Goal: Information Seeking & Learning: Learn about a topic

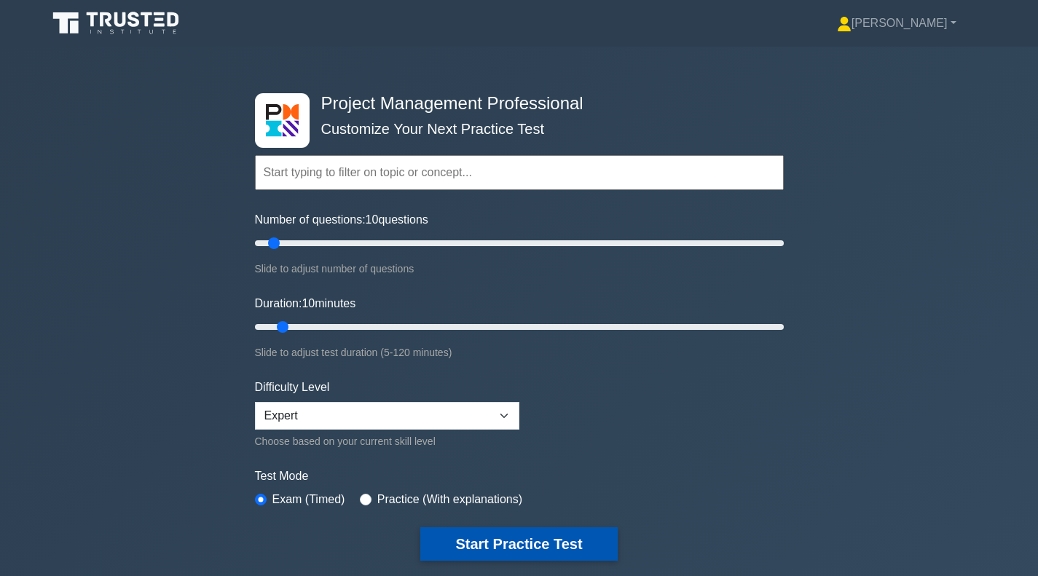
click at [466, 543] on button "Start Practice Test" at bounding box center [518, 543] width 197 height 33
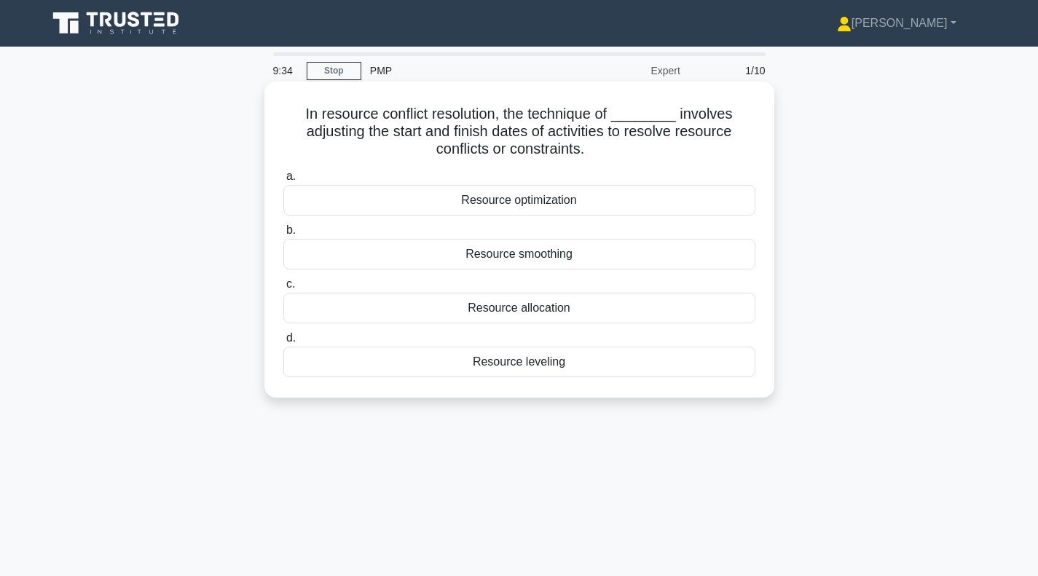
click at [464, 361] on div "Resource leveling" at bounding box center [519, 362] width 472 height 31
click at [283, 343] on input "d. Resource leveling" at bounding box center [283, 338] width 0 height 9
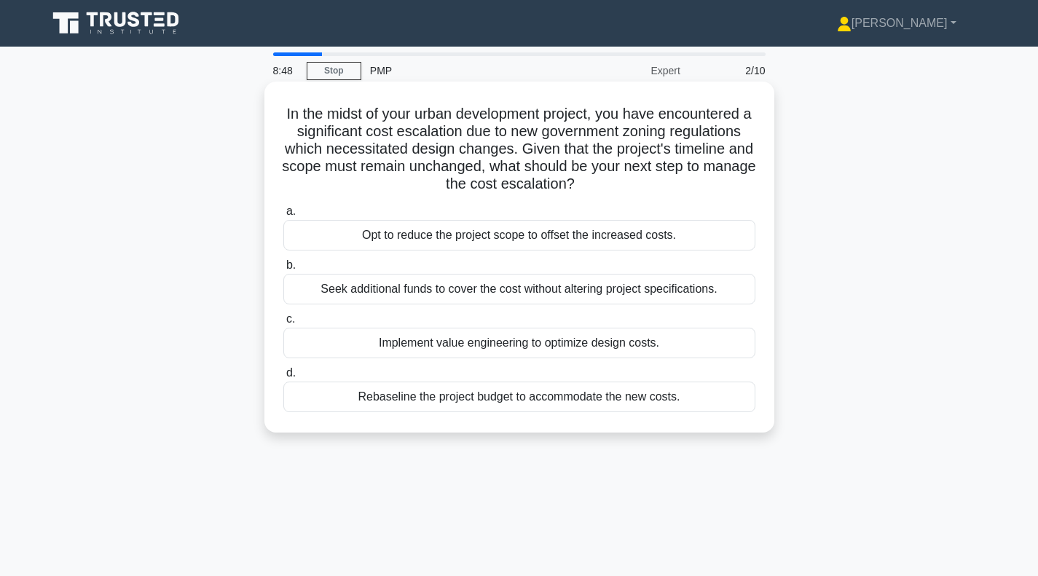
click at [492, 350] on div "Implement value engineering to optimize design costs." at bounding box center [519, 343] width 472 height 31
click at [283, 324] on input "c. Implement value engineering to optimize design costs." at bounding box center [283, 319] width 0 height 9
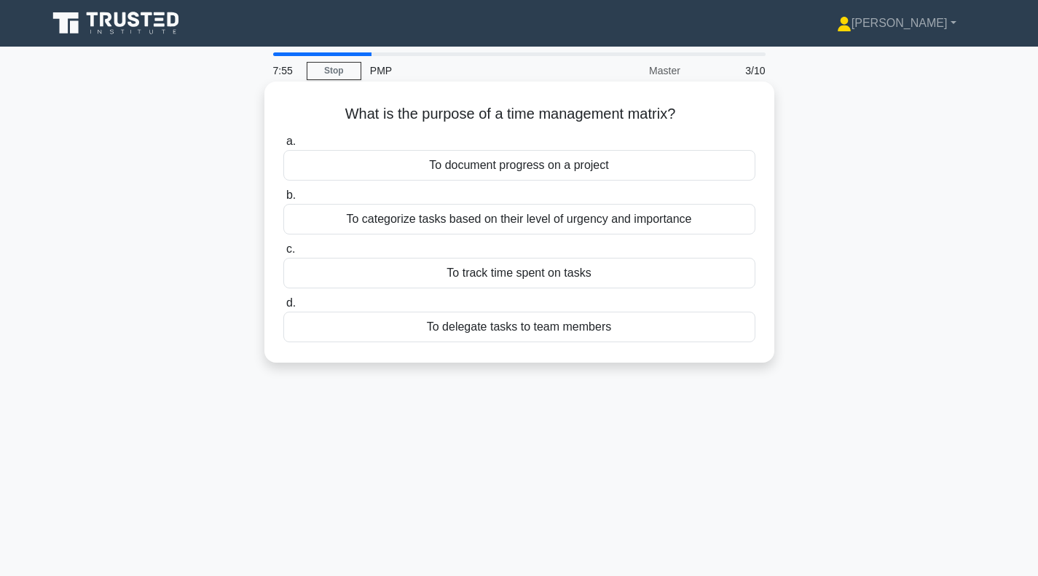
click at [514, 331] on div "To delegate tasks to team members" at bounding box center [519, 327] width 472 height 31
click at [283, 308] on input "d. To delegate tasks to team members" at bounding box center [283, 303] width 0 height 9
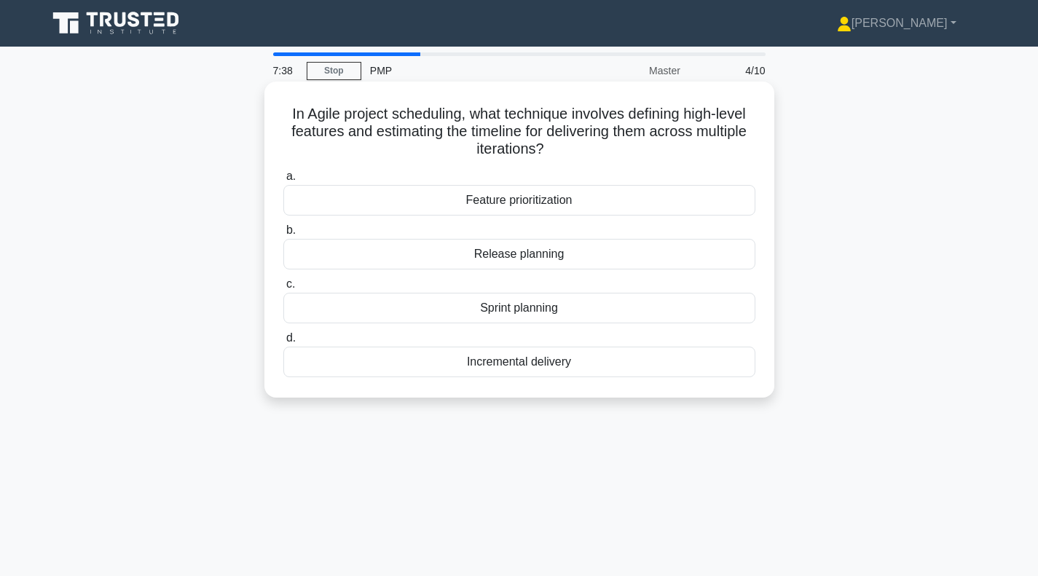
click at [539, 311] on div "Sprint planning" at bounding box center [519, 308] width 472 height 31
click at [283, 289] on input "c. Sprint planning" at bounding box center [283, 284] width 0 height 9
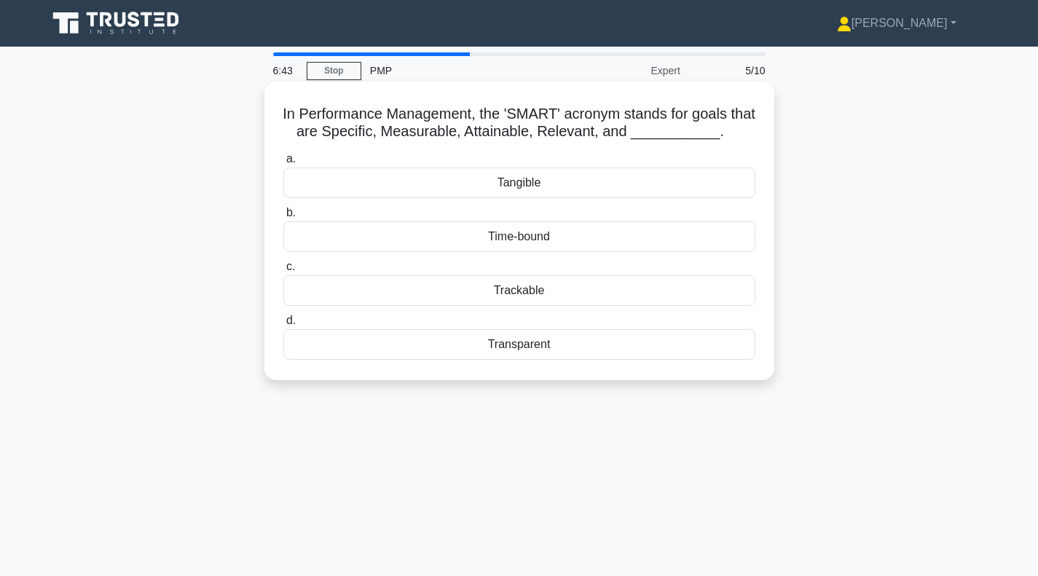
click at [542, 293] on div "Trackable" at bounding box center [519, 290] width 472 height 31
click at [283, 272] on input "c. Trackable" at bounding box center [283, 266] width 0 height 9
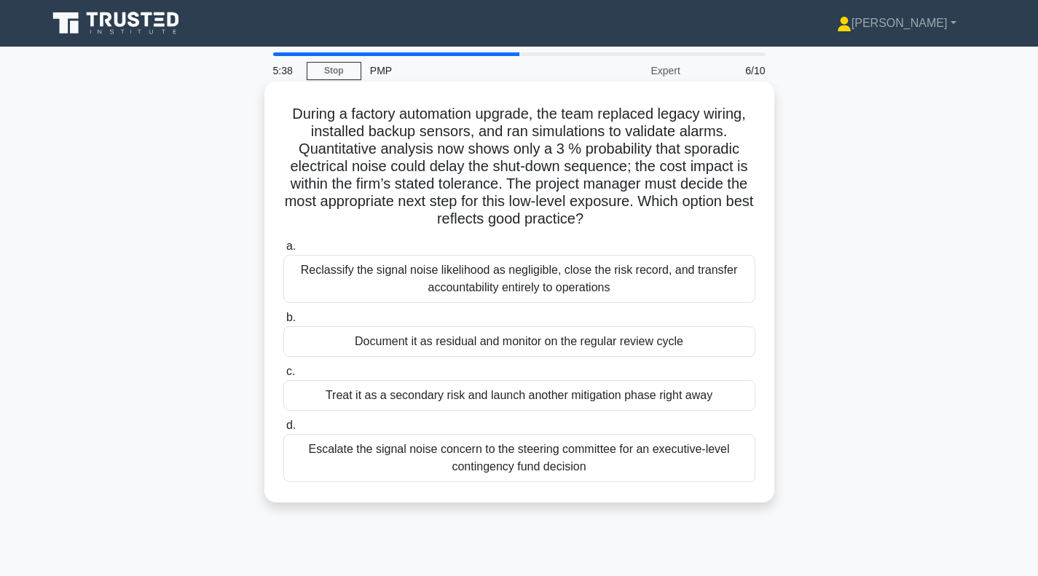
click at [487, 345] on div "Document it as residual and monitor on the regular review cycle" at bounding box center [519, 341] width 472 height 31
click at [283, 323] on input "b. Document it as residual and monitor on the regular review cycle" at bounding box center [283, 317] width 0 height 9
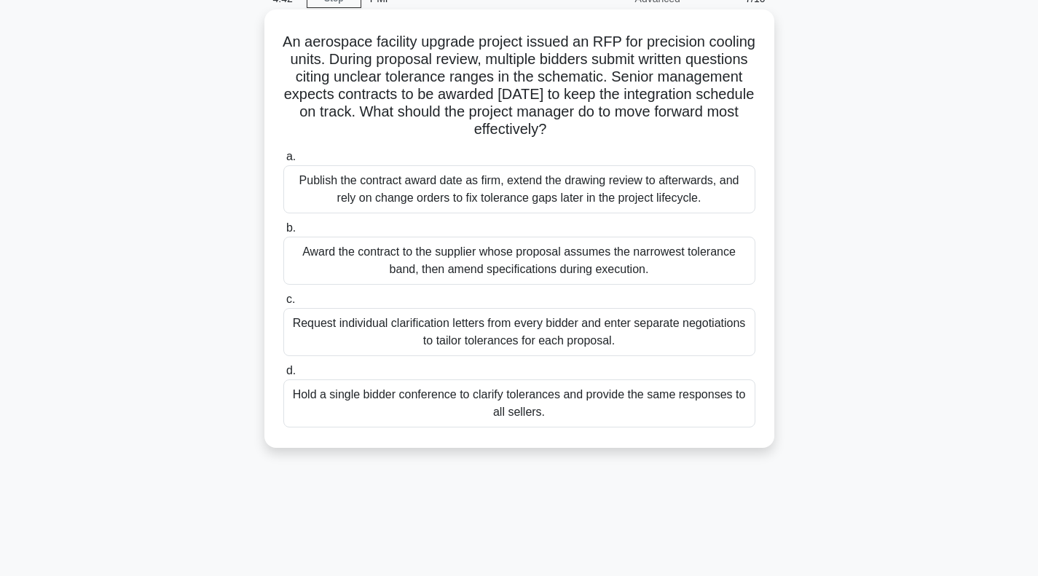
scroll to position [73, 0]
click at [462, 403] on div "Hold a single bidder conference to clarify tolerances and provide the same resp…" at bounding box center [519, 403] width 472 height 48
click at [283, 375] on input "d. Hold a single bidder conference to clarify tolerances and provide the same r…" at bounding box center [283, 370] width 0 height 9
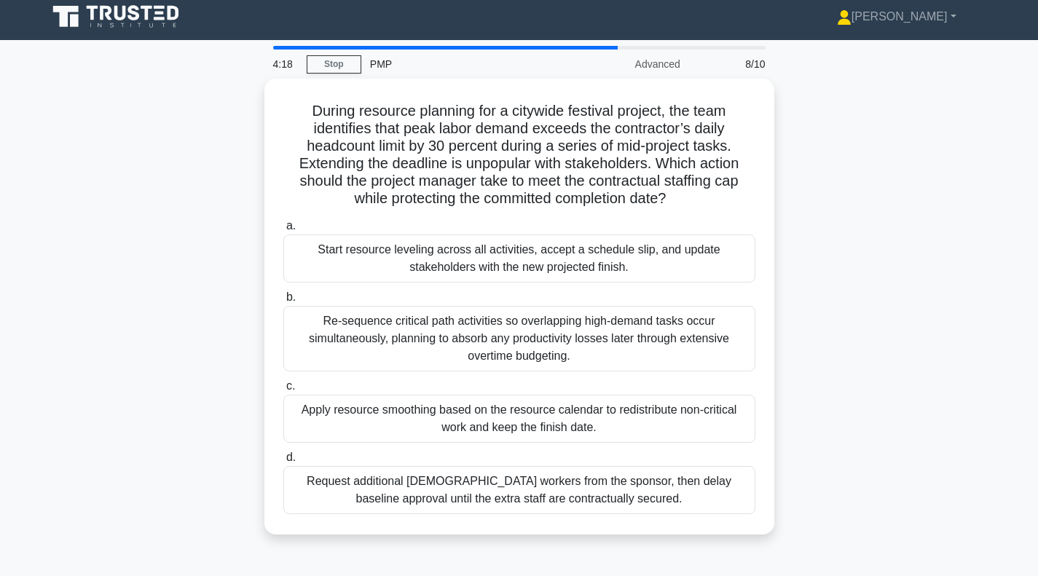
scroll to position [0, 0]
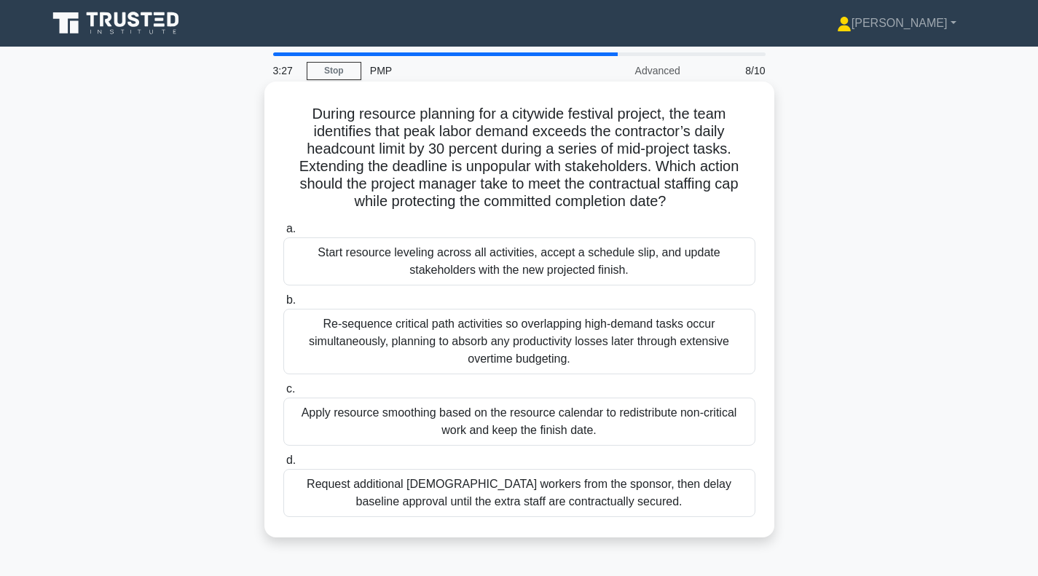
click at [506, 417] on div "Apply resource smoothing based on the resource calendar to redistribute non-cri…" at bounding box center [519, 422] width 472 height 48
click at [283, 394] on input "c. Apply resource smoothing based on the resource calendar to redistribute non-…" at bounding box center [283, 388] width 0 height 9
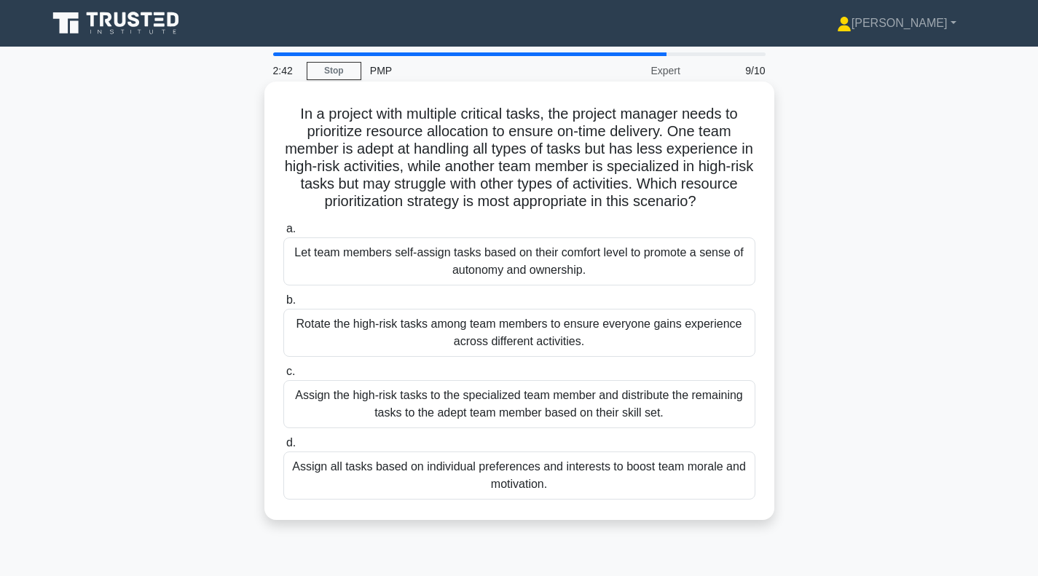
click at [483, 413] on div "Assign the high-risk tasks to the specialized team member and distribute the re…" at bounding box center [519, 404] width 472 height 48
click at [283, 376] on input "c. Assign the high-risk tasks to the specialized team member and distribute the…" at bounding box center [283, 371] width 0 height 9
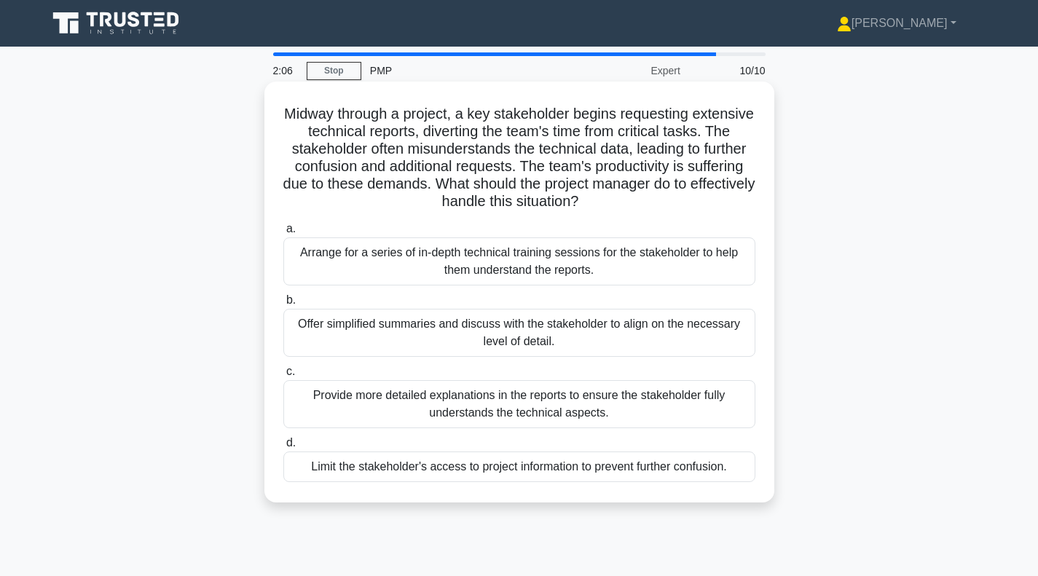
click at [508, 333] on div "Offer simplified summaries and discuss with the stakeholder to align on the nec…" at bounding box center [519, 333] width 472 height 48
click at [283, 305] on input "b. Offer simplified summaries and discuss with the stakeholder to align on the …" at bounding box center [283, 300] width 0 height 9
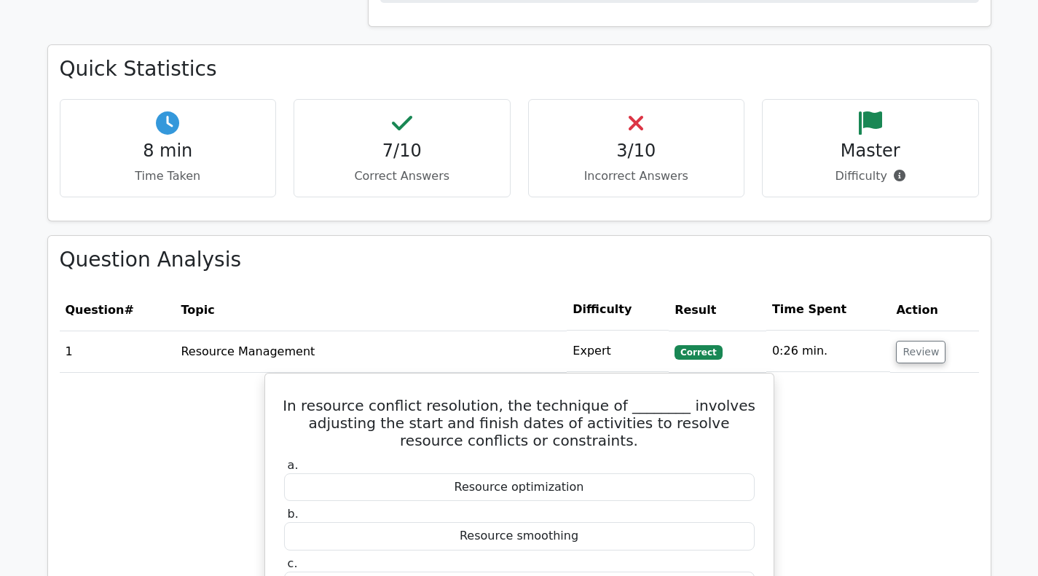
scroll to position [655, 0]
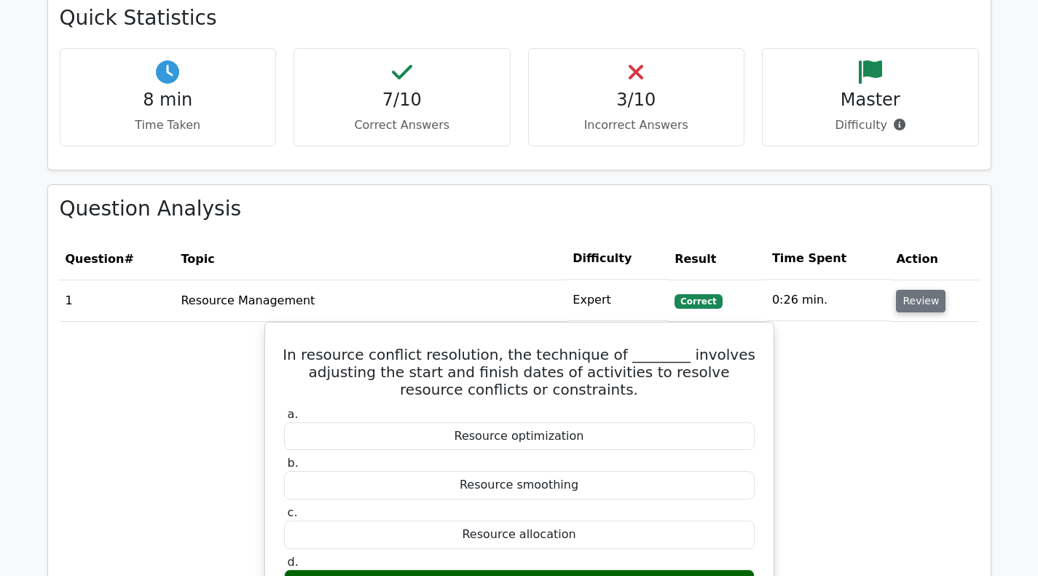
click at [906, 304] on button "Review" at bounding box center [921, 301] width 50 height 23
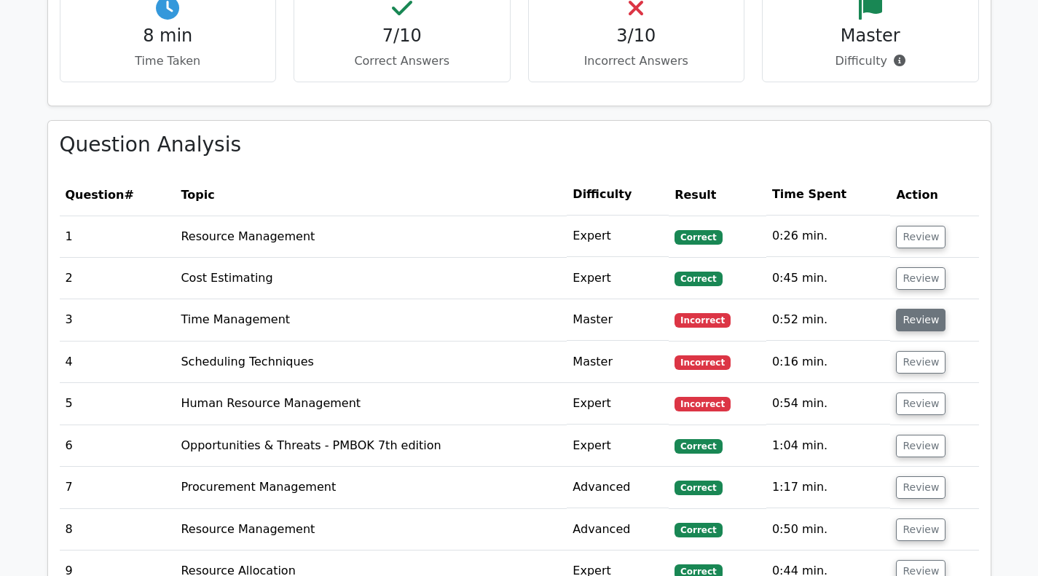
scroll to position [728, 0]
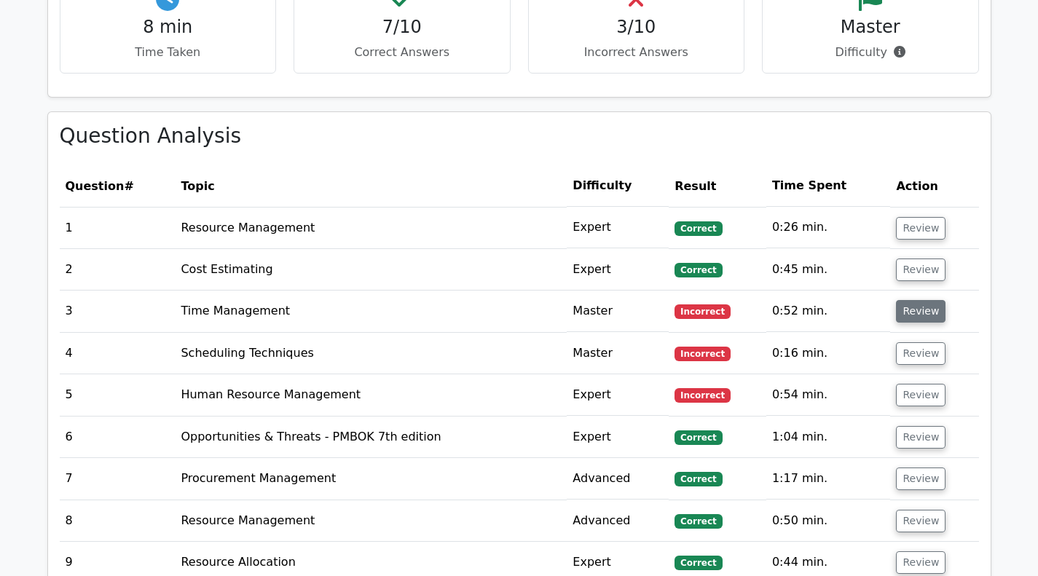
click at [910, 312] on button "Review" at bounding box center [921, 311] width 50 height 23
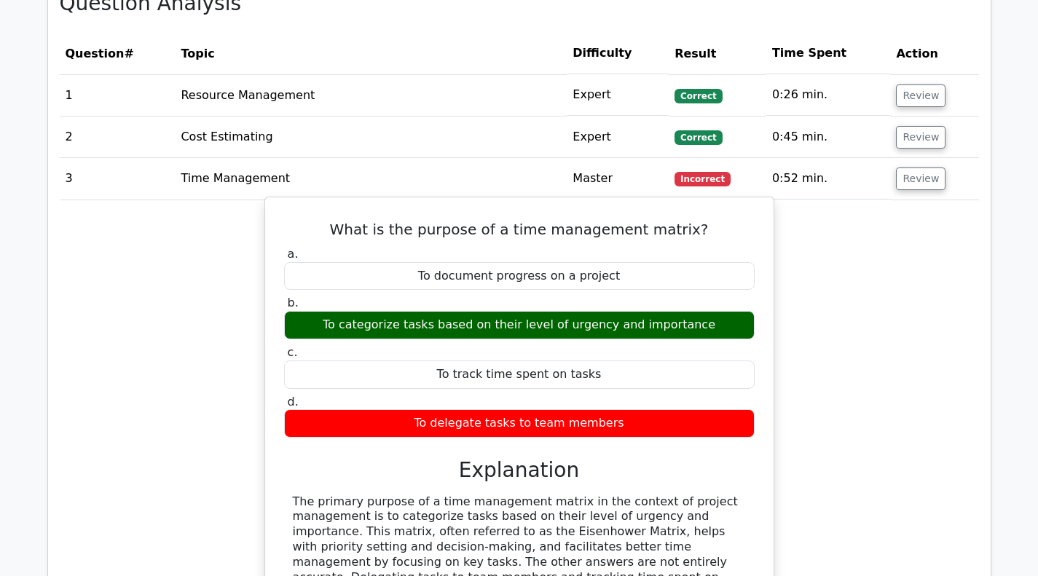
scroll to position [874, 0]
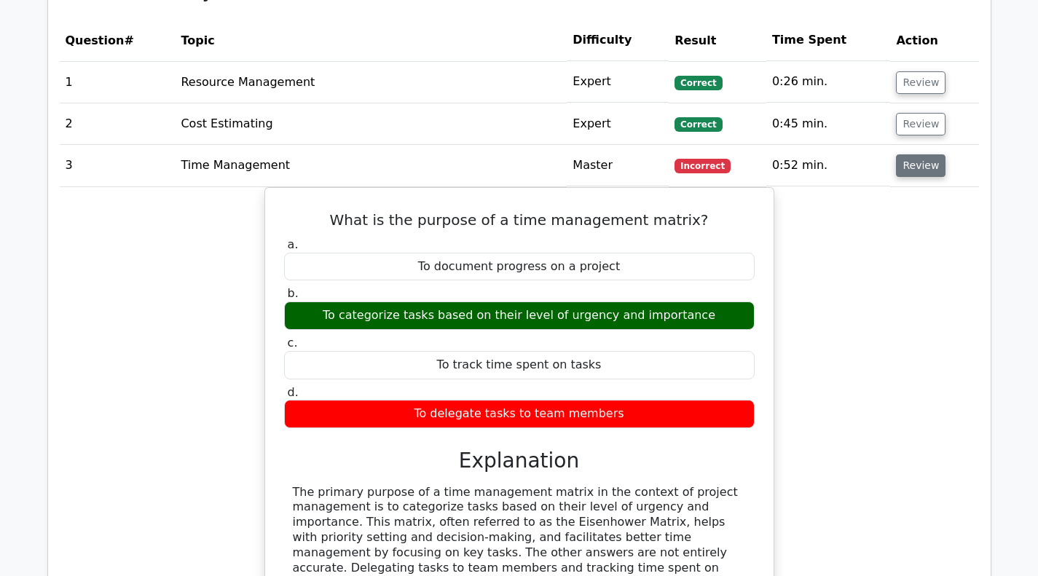
click at [900, 162] on button "Review" at bounding box center [921, 165] width 50 height 23
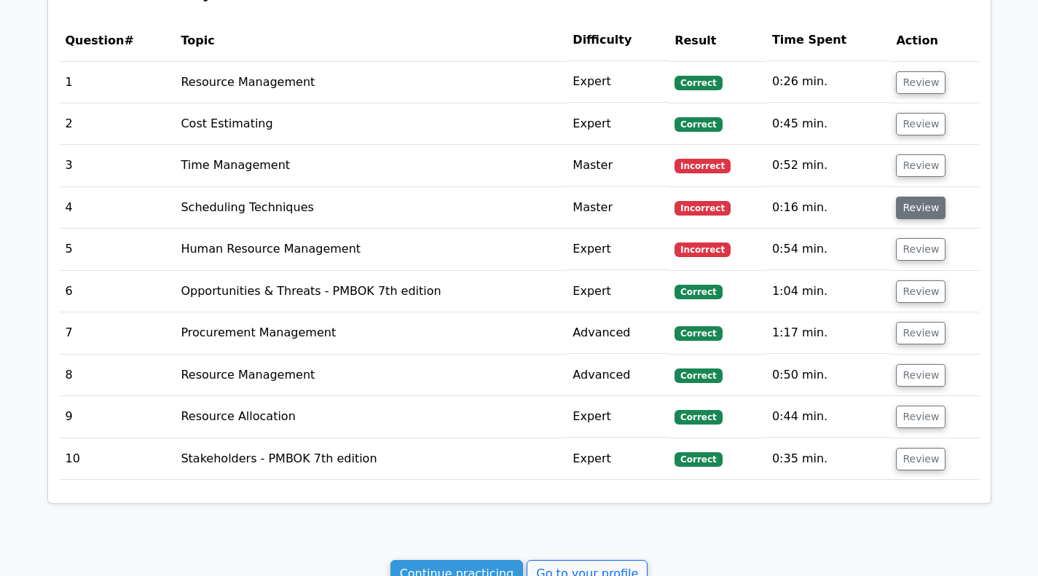
click at [904, 205] on button "Review" at bounding box center [921, 208] width 50 height 23
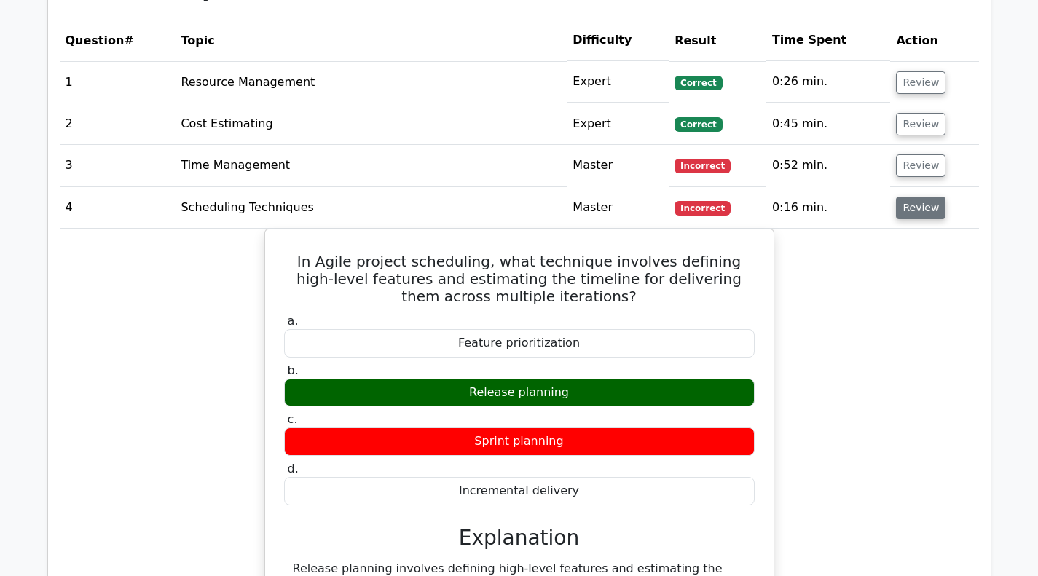
click at [896, 206] on button "Review" at bounding box center [921, 208] width 50 height 23
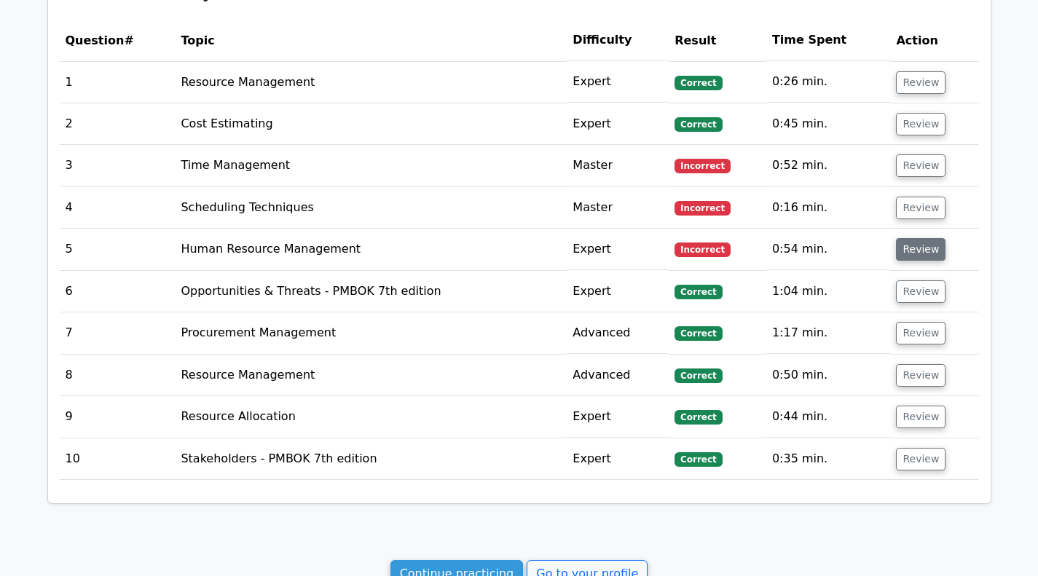
click at [913, 247] on button "Review" at bounding box center [921, 249] width 50 height 23
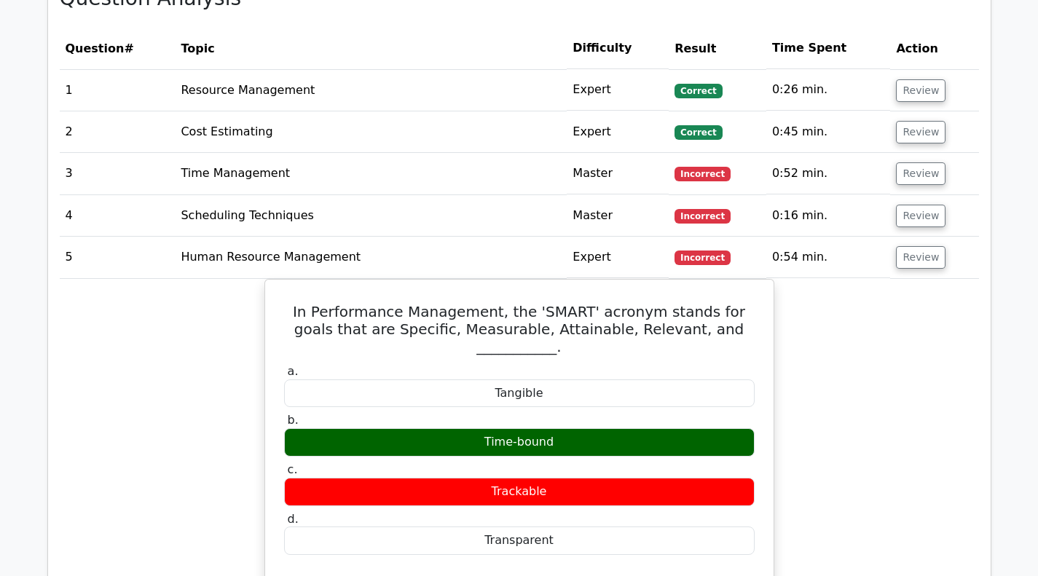
scroll to position [801, 0]
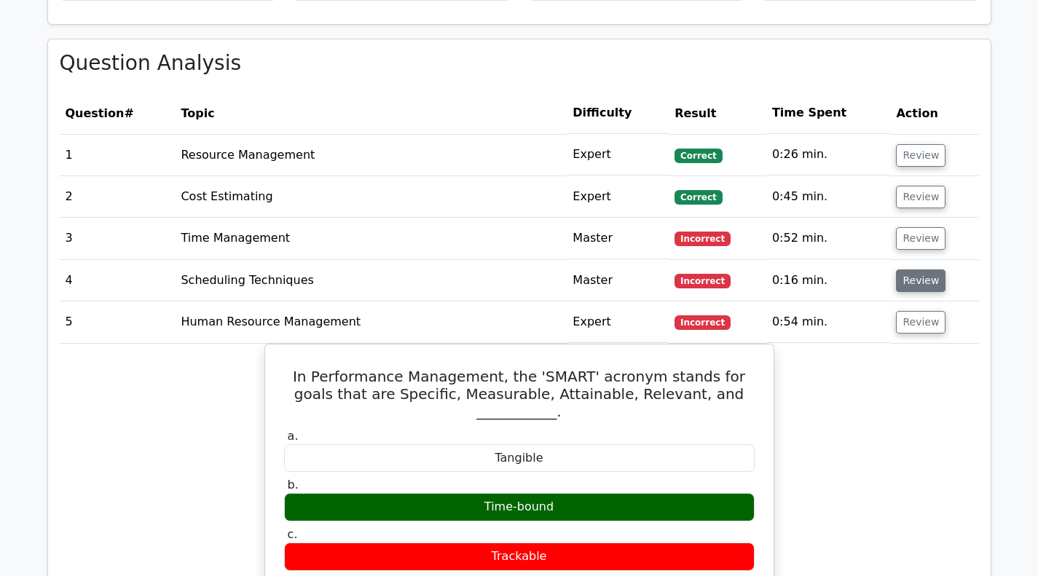
click at [912, 277] on button "Review" at bounding box center [921, 280] width 50 height 23
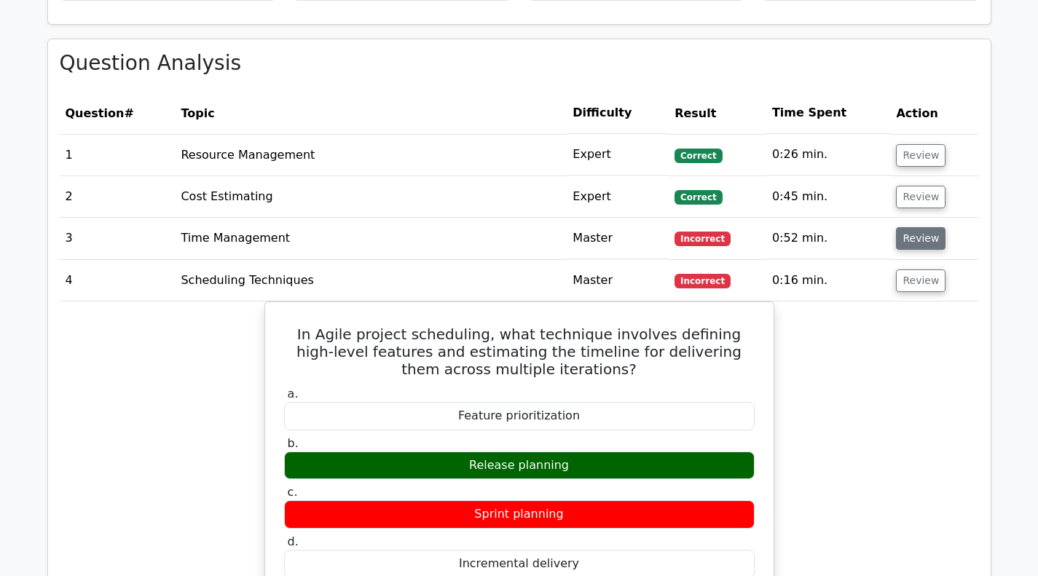
click at [923, 230] on button "Review" at bounding box center [921, 238] width 50 height 23
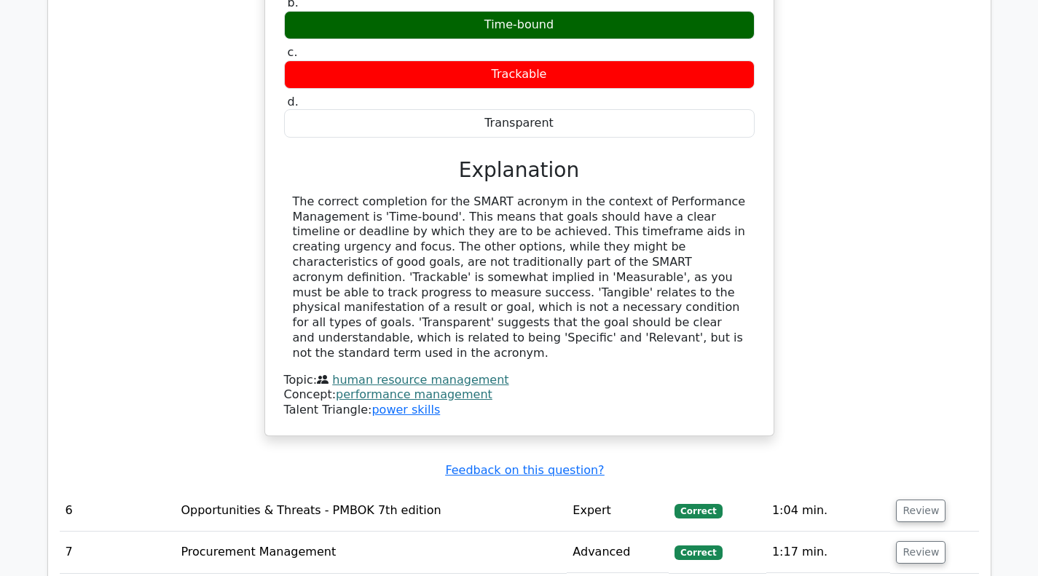
scroll to position [2476, 0]
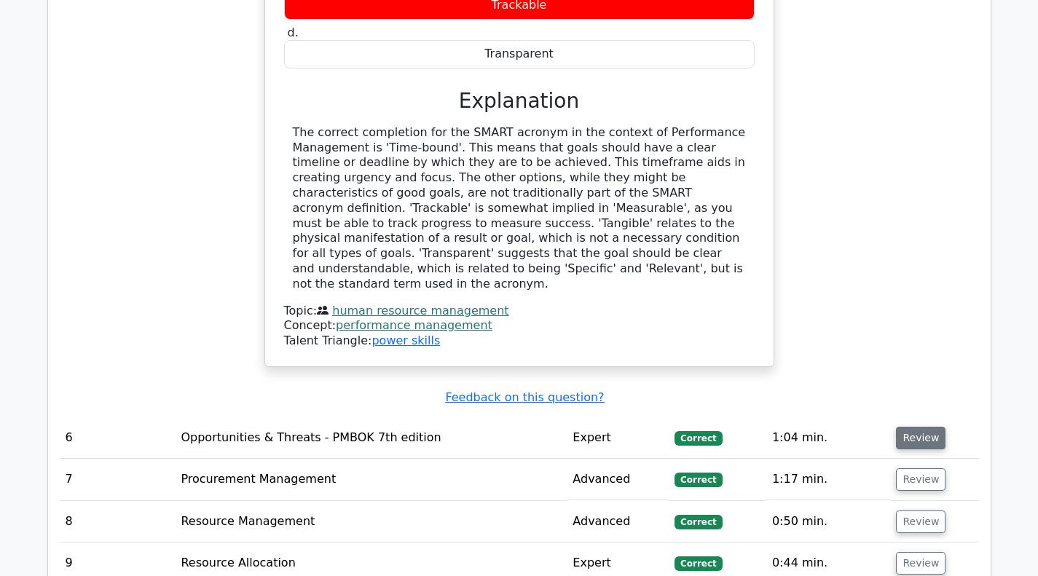
click at [920, 427] on button "Review" at bounding box center [921, 438] width 50 height 23
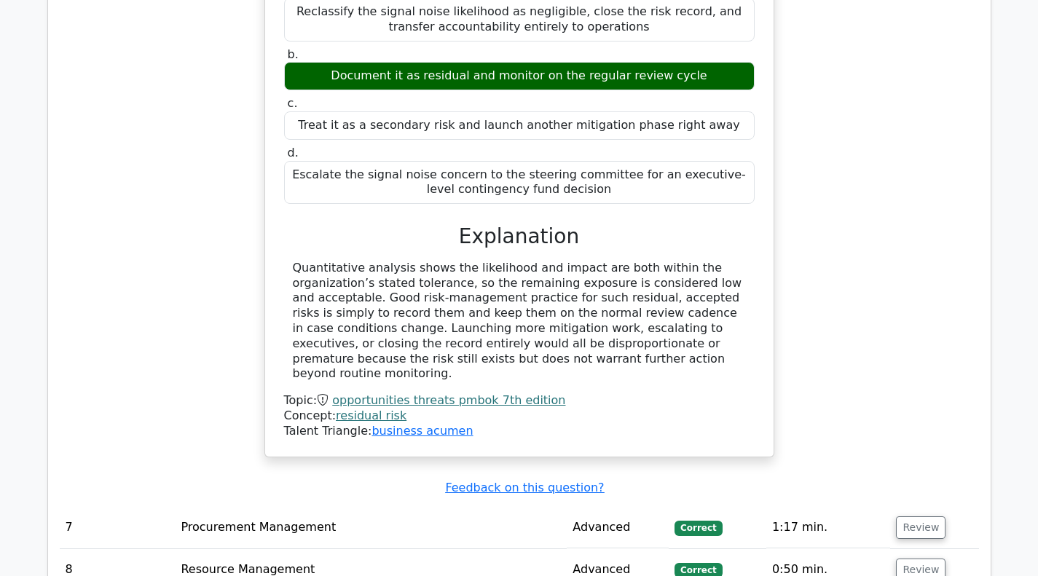
scroll to position [3277, 0]
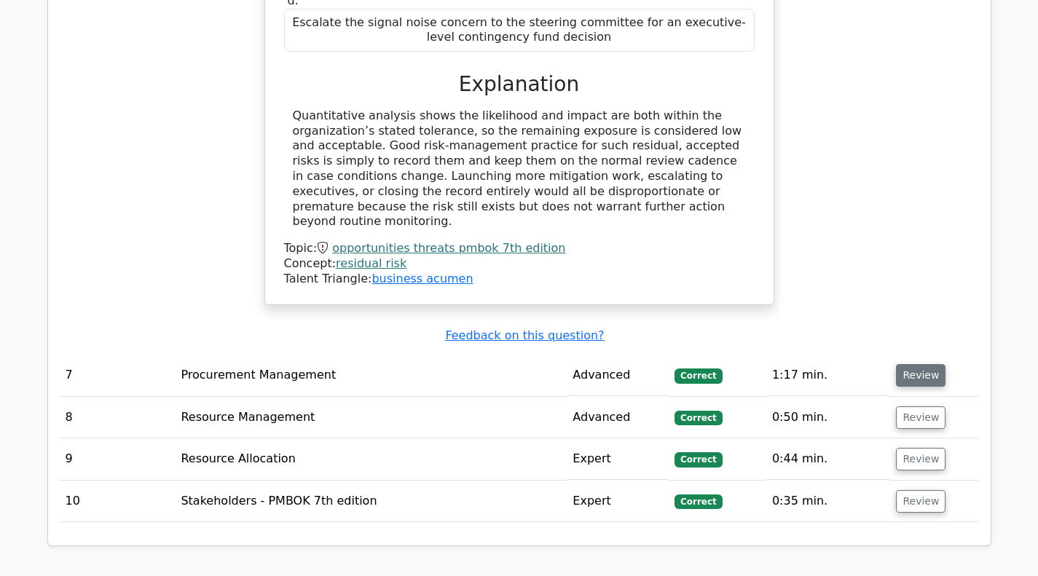
click at [916, 364] on button "Review" at bounding box center [921, 375] width 50 height 23
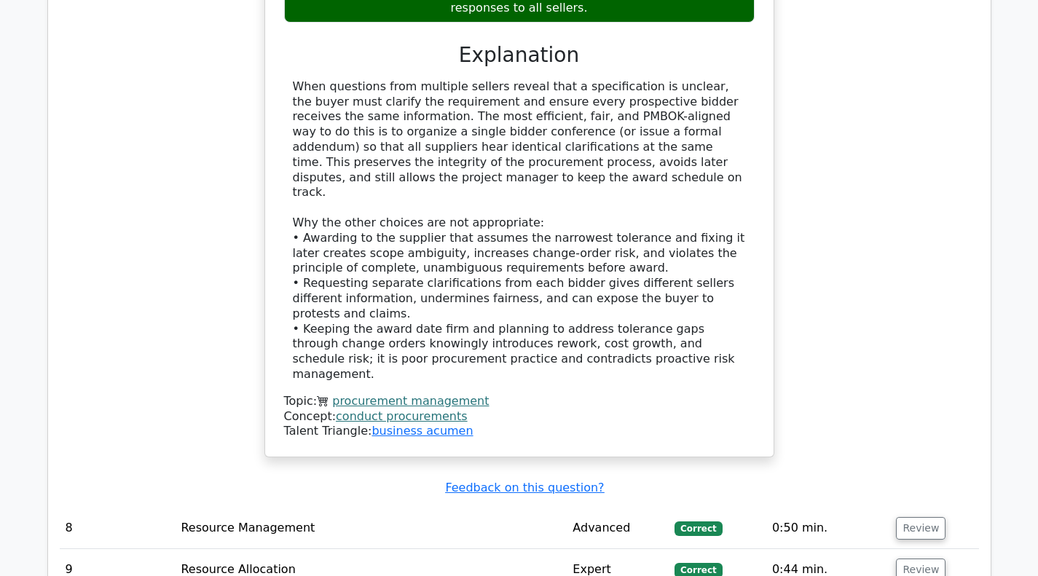
scroll to position [4078, 0]
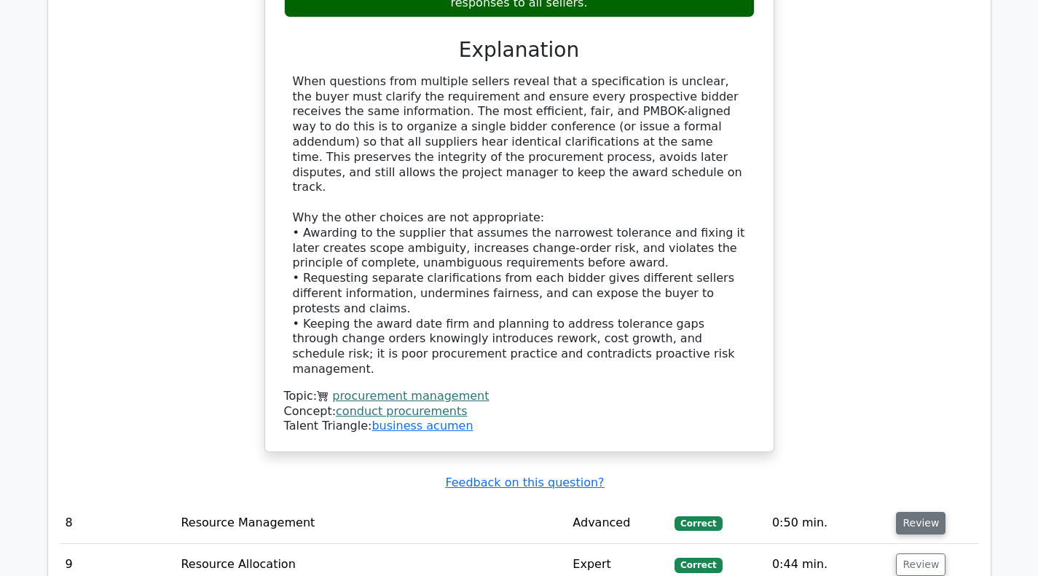
click at [897, 512] on button "Review" at bounding box center [921, 523] width 50 height 23
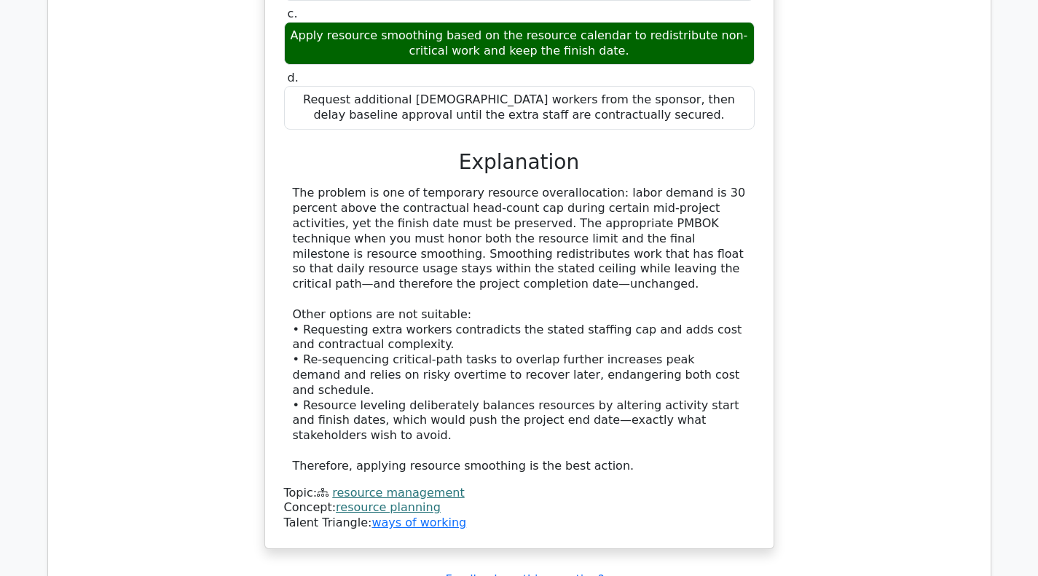
scroll to position [4952, 0]
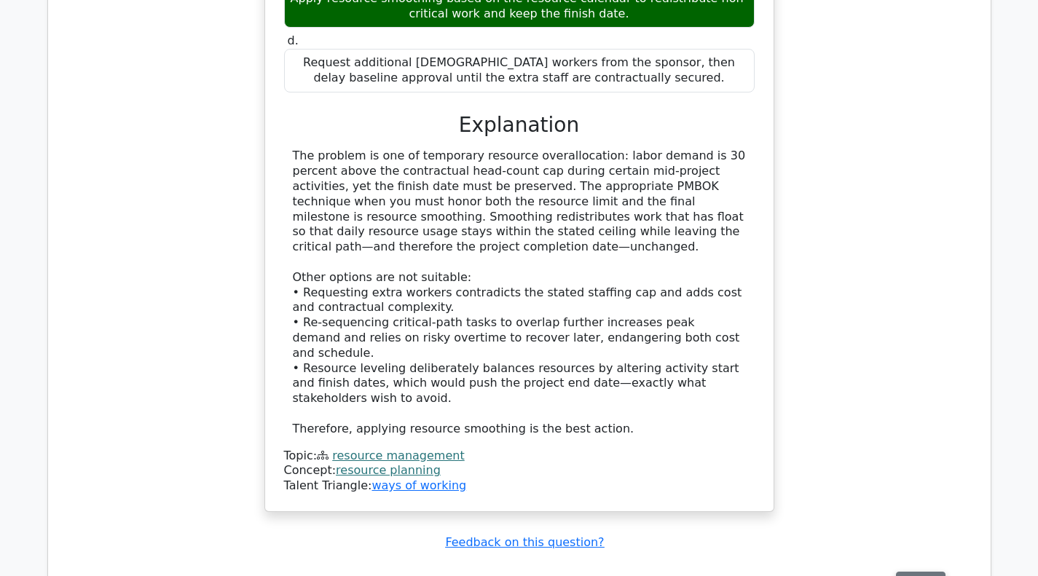
click at [907, 572] on button "Review" at bounding box center [921, 583] width 50 height 23
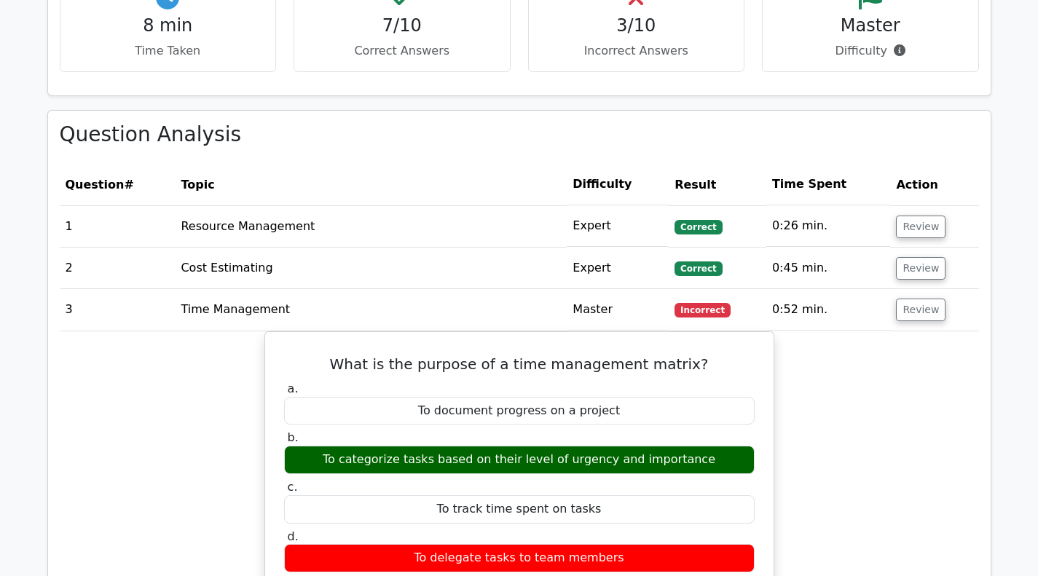
scroll to position [728, 0]
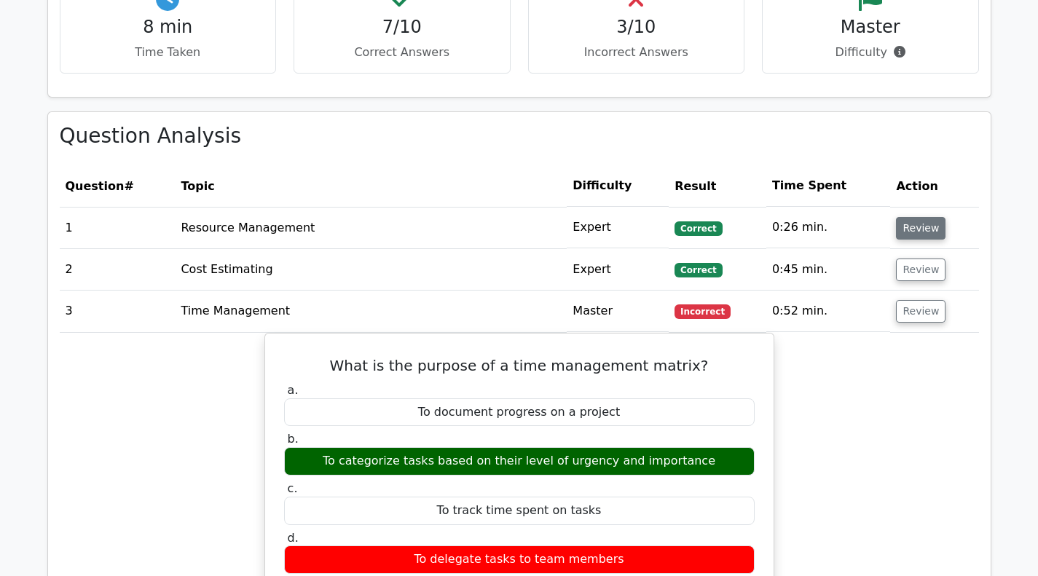
click at [920, 225] on button "Review" at bounding box center [921, 228] width 50 height 23
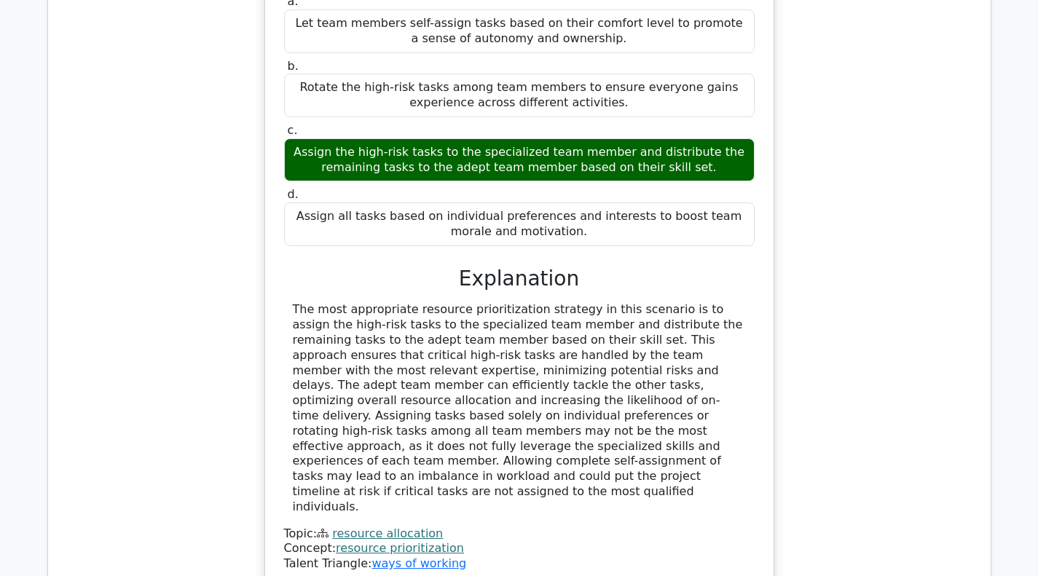
scroll to position [6595, 0]
